Goal: Information Seeking & Learning: Learn about a topic

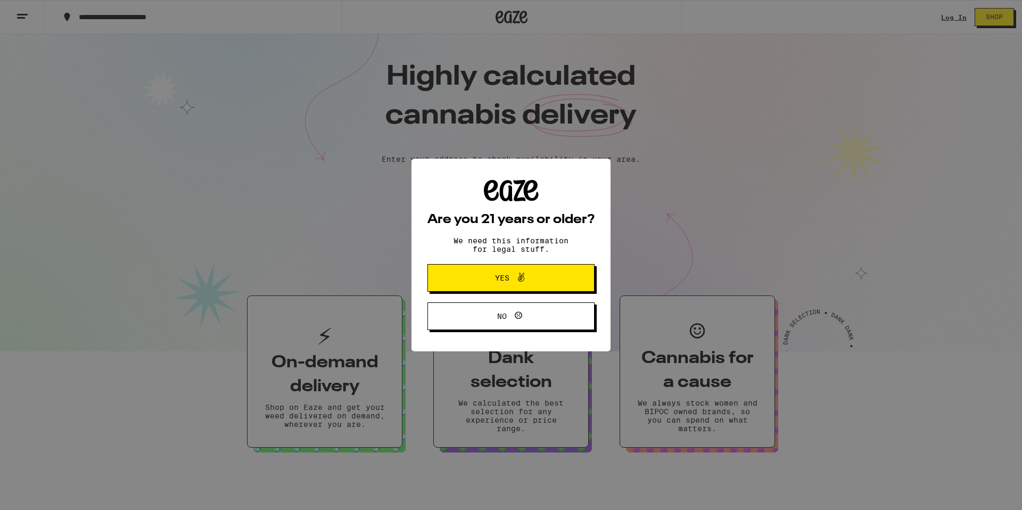
click at [471, 275] on span "Yes" at bounding box center [510, 278] width 81 height 14
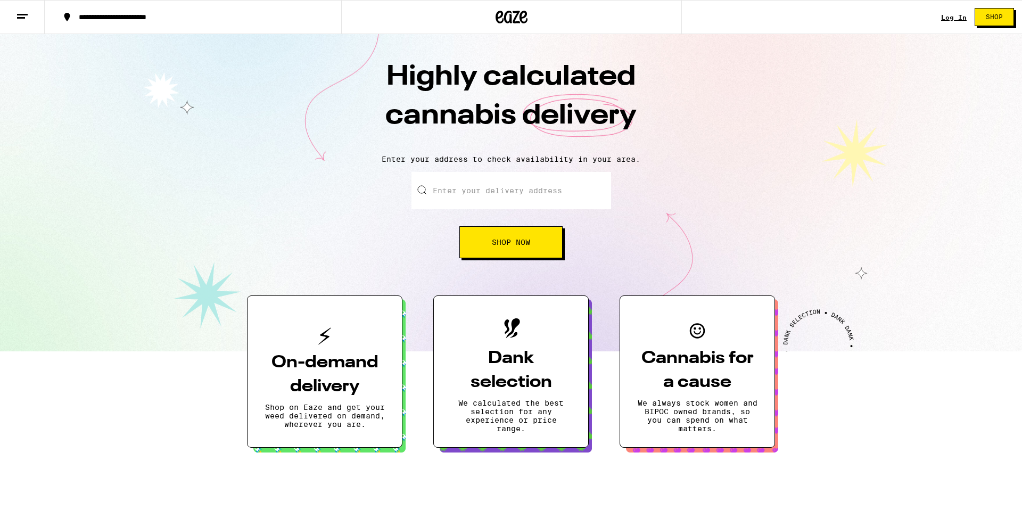
click at [29, 16] on button at bounding box center [22, 18] width 45 height 34
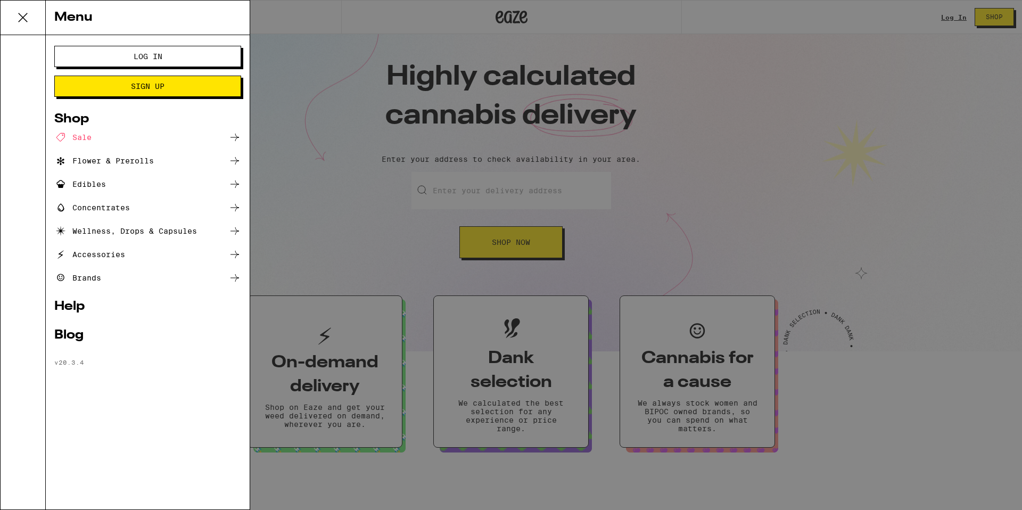
click at [312, 264] on div "Menu Log In Sign Up Shop Sale Flower & Prerolls Edibles Concentrates Wellness, …" at bounding box center [511, 255] width 1022 height 510
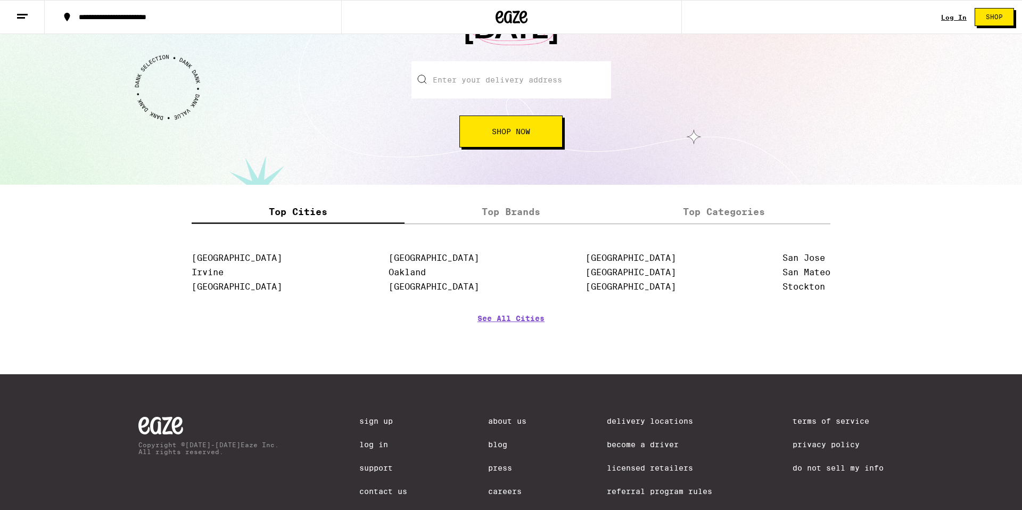
scroll to position [1258, 0]
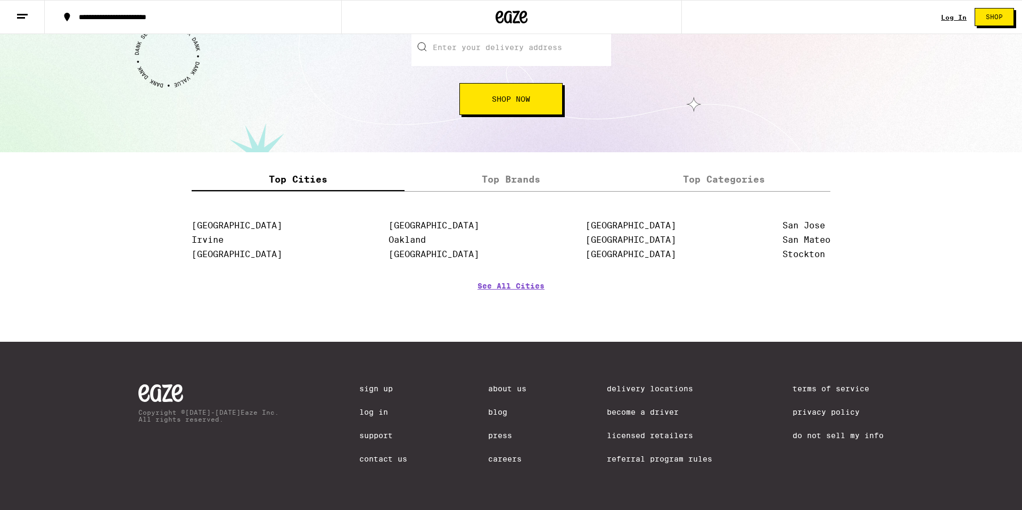
click at [508, 460] on link "Careers" at bounding box center [507, 458] width 38 height 9
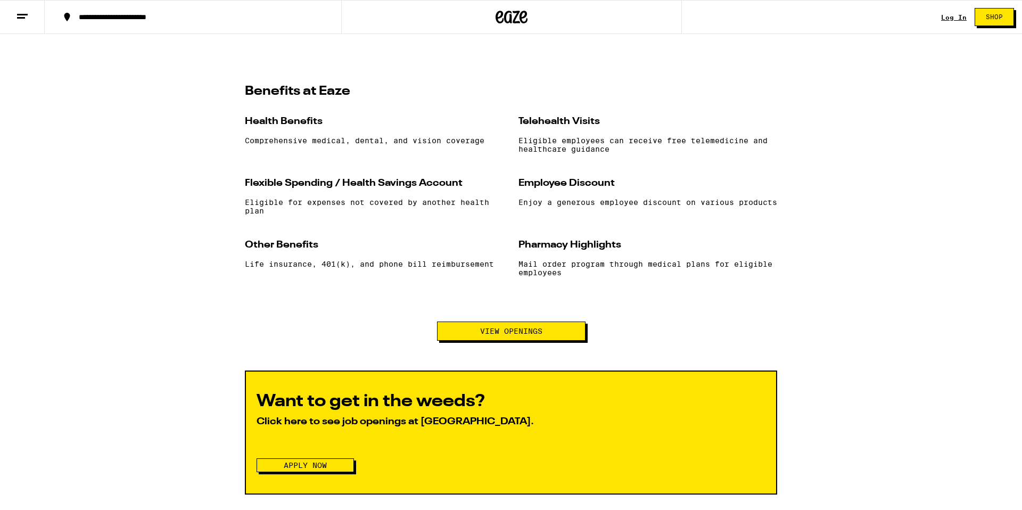
scroll to position [930, 0]
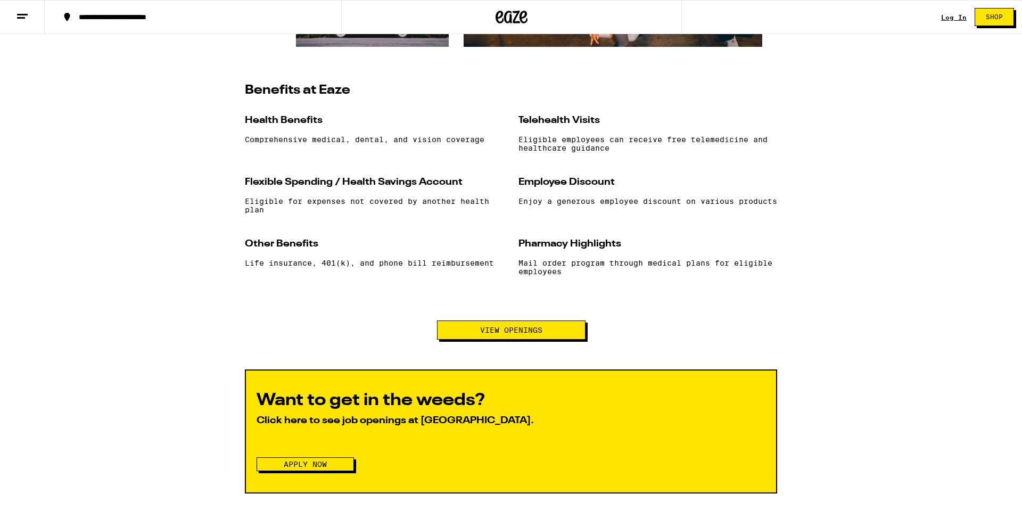
click at [513, 334] on span "View Openings" at bounding box center [511, 329] width 62 height 7
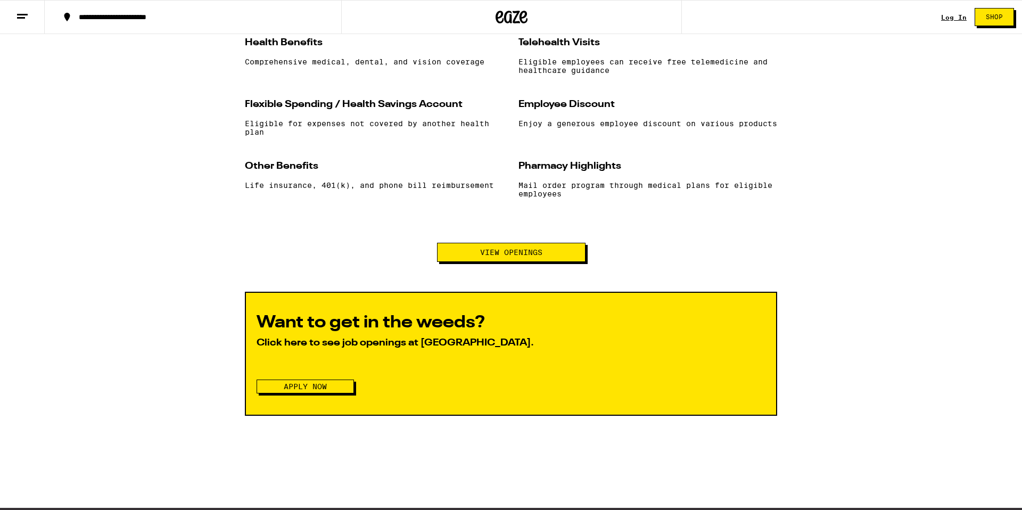
scroll to position [1008, 0]
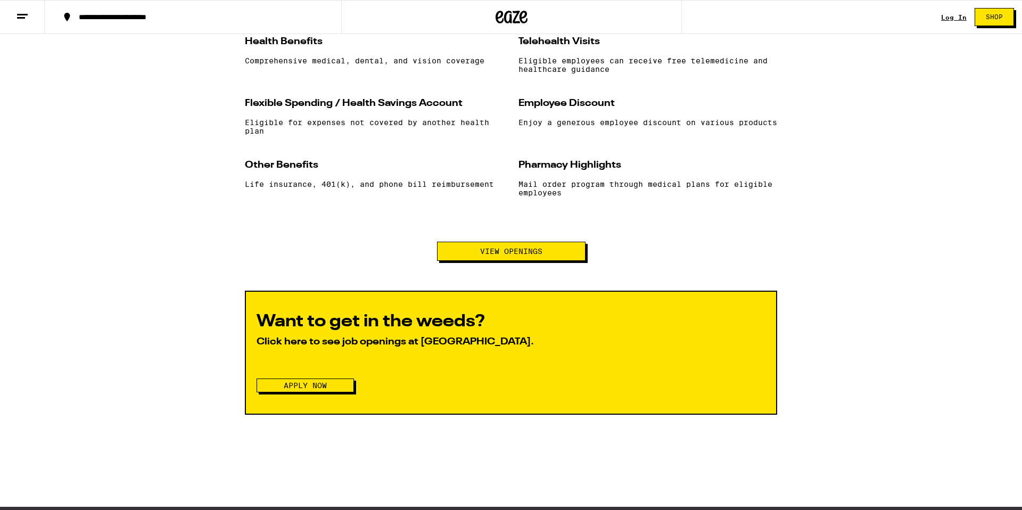
click at [333, 391] on button "Apply Now" at bounding box center [304, 385] width 97 height 14
